Goal: Transaction & Acquisition: Purchase product/service

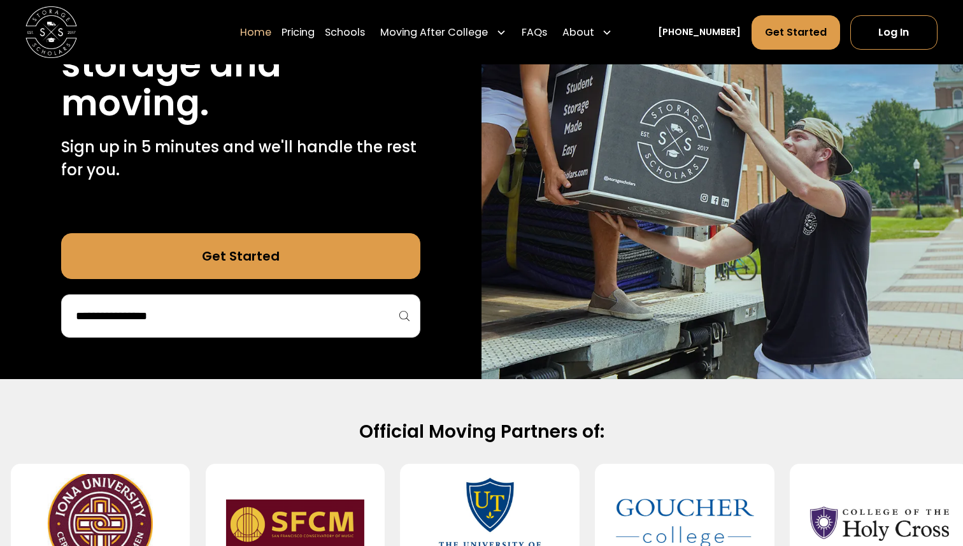
scroll to position [231, 0]
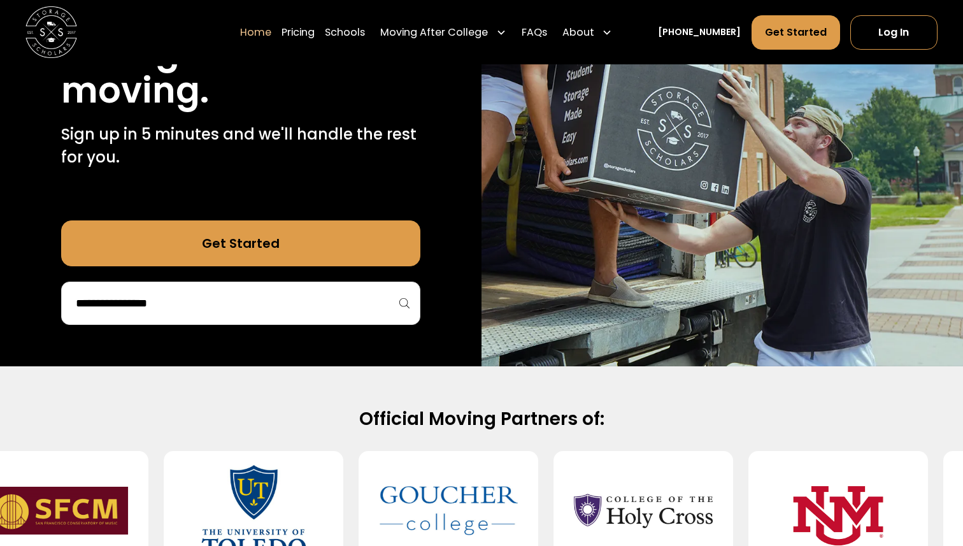
click at [327, 301] on input "search" at bounding box center [241, 303] width 332 height 22
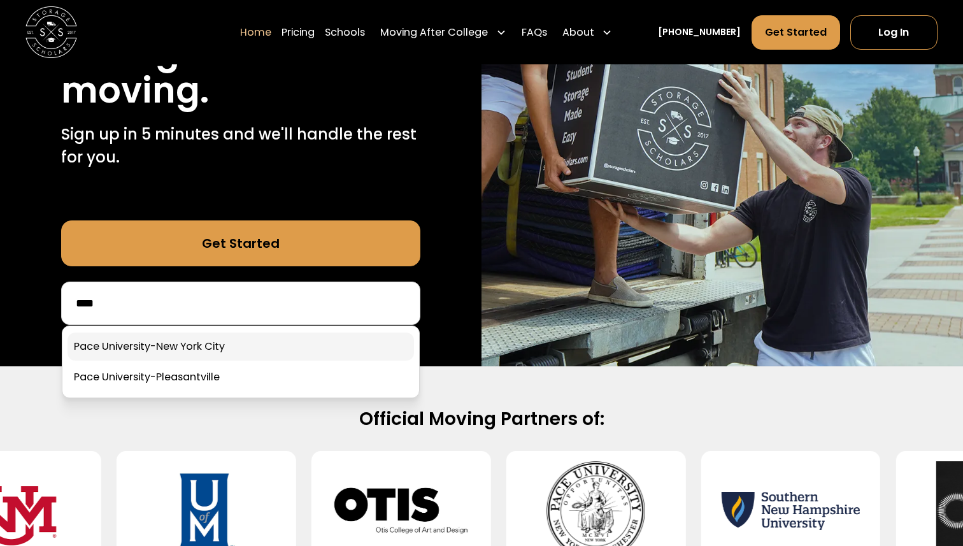
type input "****"
click at [231, 343] on link at bounding box center [240, 346] width 346 height 28
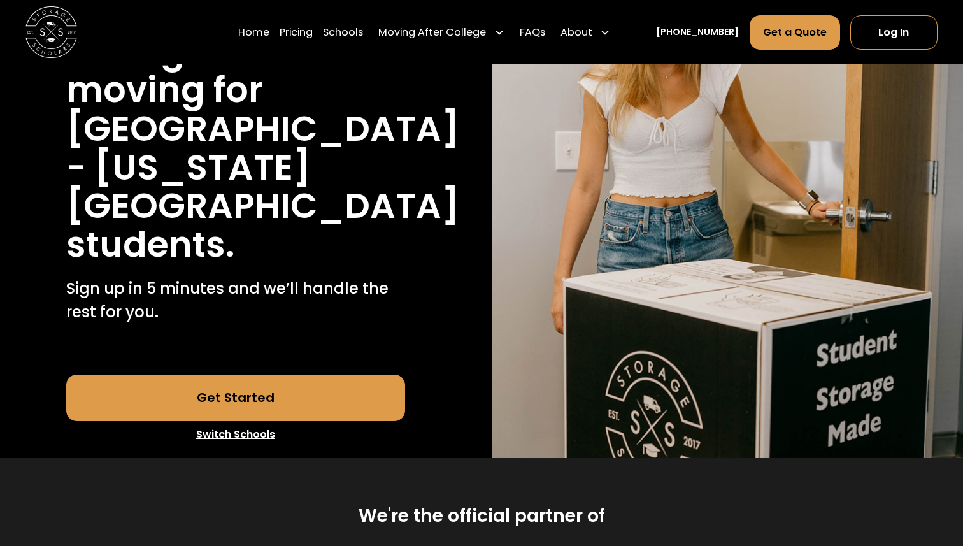
scroll to position [187, 0]
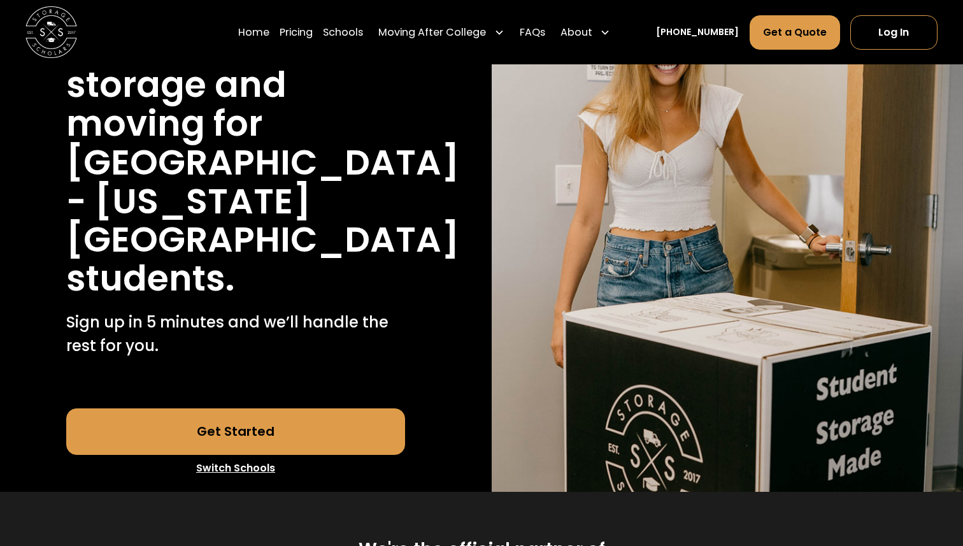
click at [359, 408] on link "Get Started" at bounding box center [235, 431] width 339 height 46
